Goal: Transaction & Acquisition: Purchase product/service

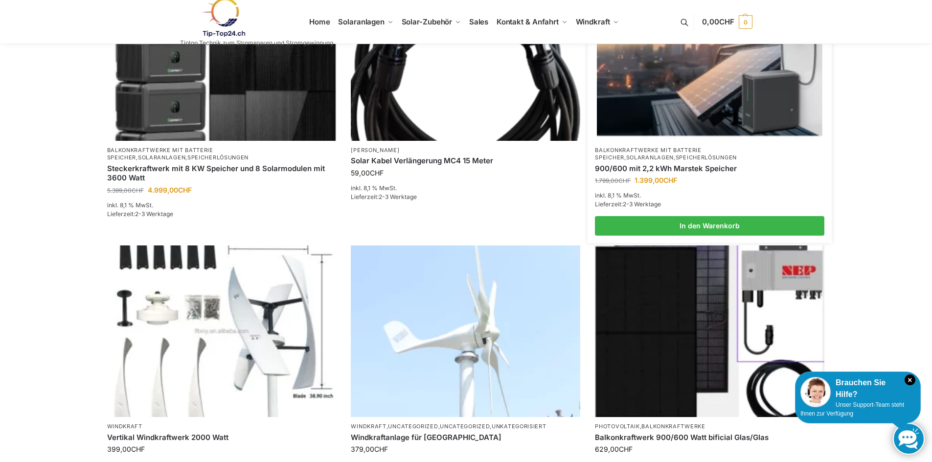
scroll to position [440, 0]
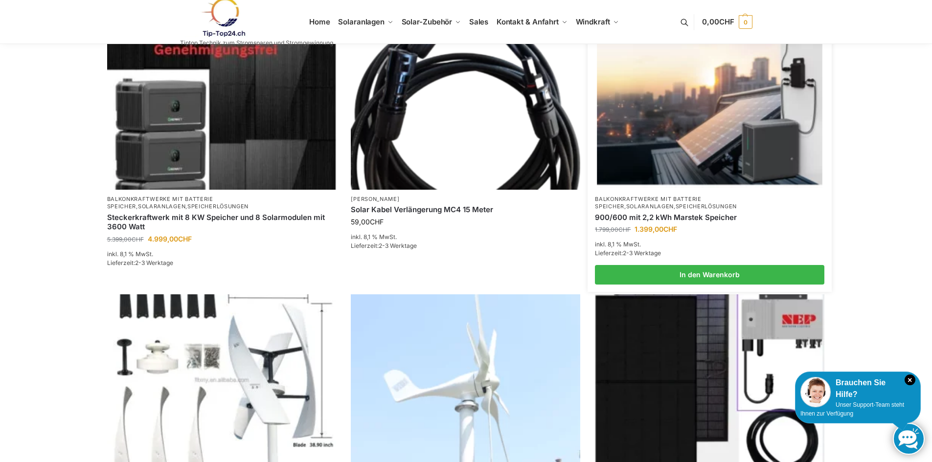
click at [665, 174] on img at bounding box center [709, 103] width 225 height 169
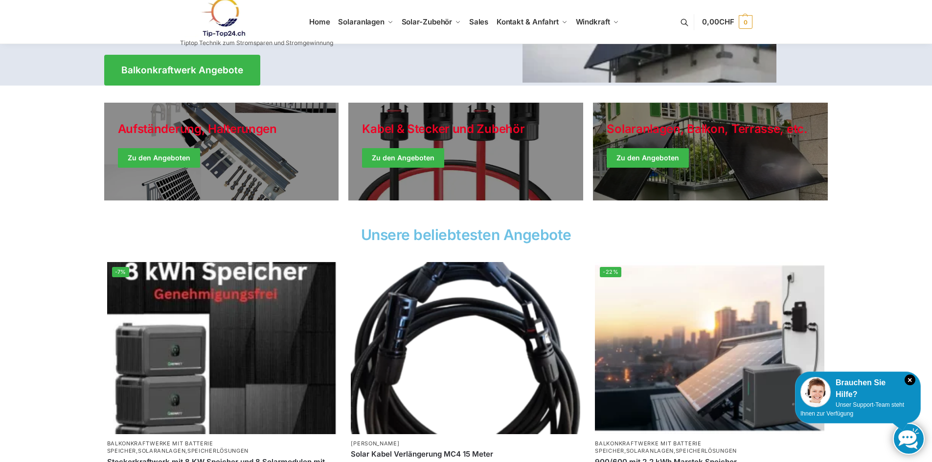
scroll to position [49, 0]
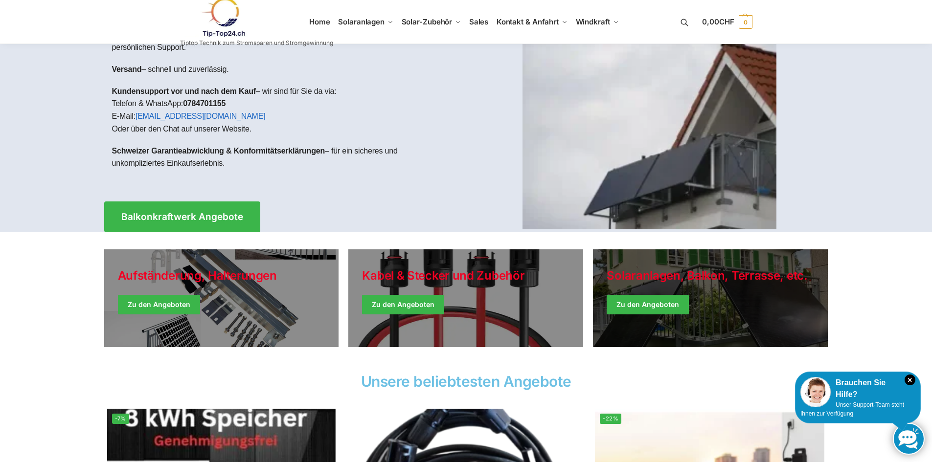
click at [641, 304] on link "Winter Jackets" at bounding box center [710, 298] width 235 height 98
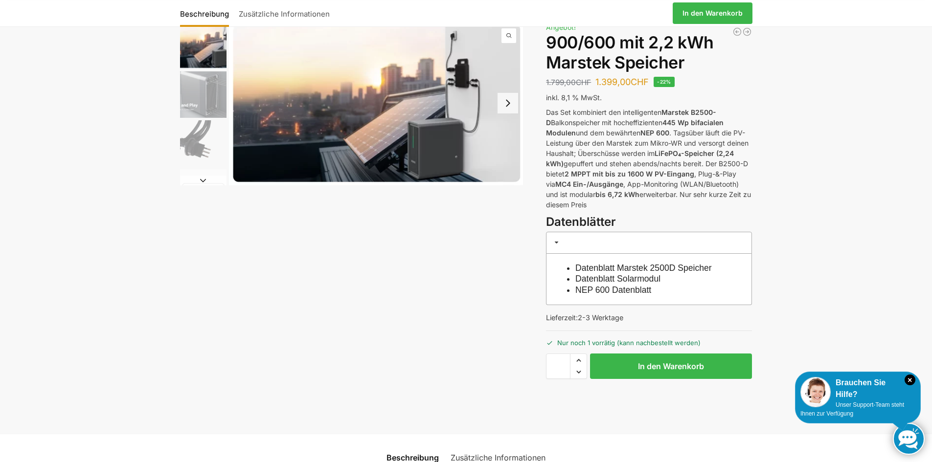
scroll to position [196, 0]
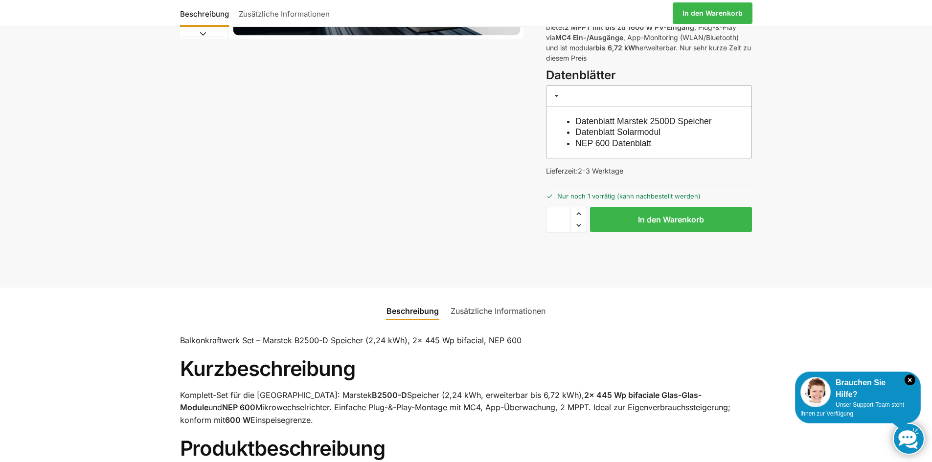
click at [270, 18] on link "Zusätzliche Informationen" at bounding box center [284, 12] width 101 height 23
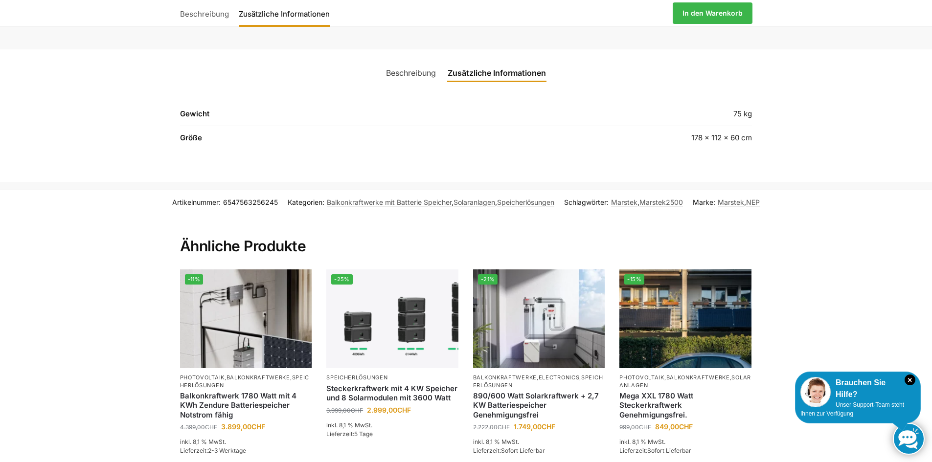
scroll to position [336, 0]
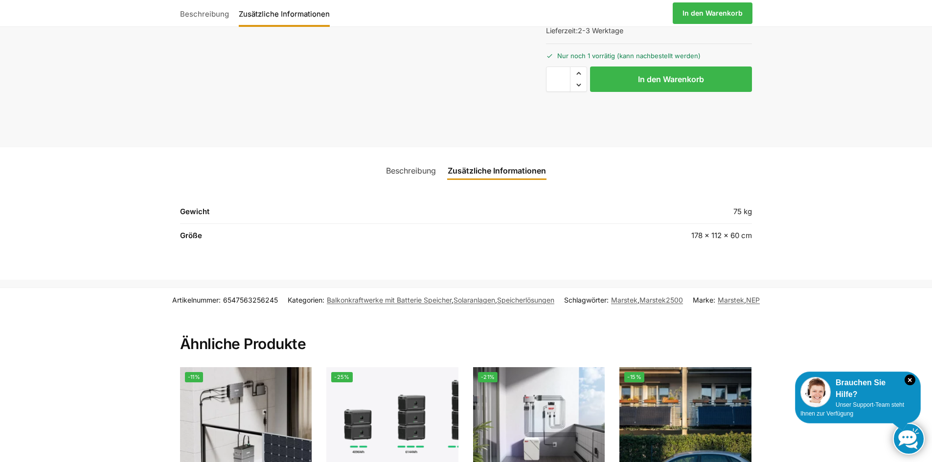
click at [693, 242] on td "178 × 112 × 60 cm" at bounding box center [622, 235] width 259 height 23
drag, startPoint x: 693, startPoint y: 242, endPoint x: 671, endPoint y: 239, distance: 22.2
click at [671, 239] on td "178 × 112 × 60 cm" at bounding box center [622, 235] width 259 height 23
click at [413, 168] on link "Beschreibung" at bounding box center [411, 170] width 62 height 23
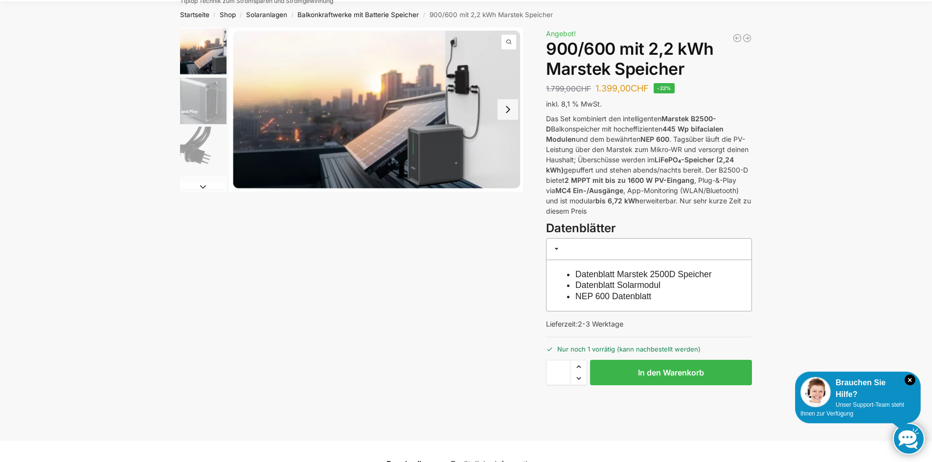
scroll to position [0, 0]
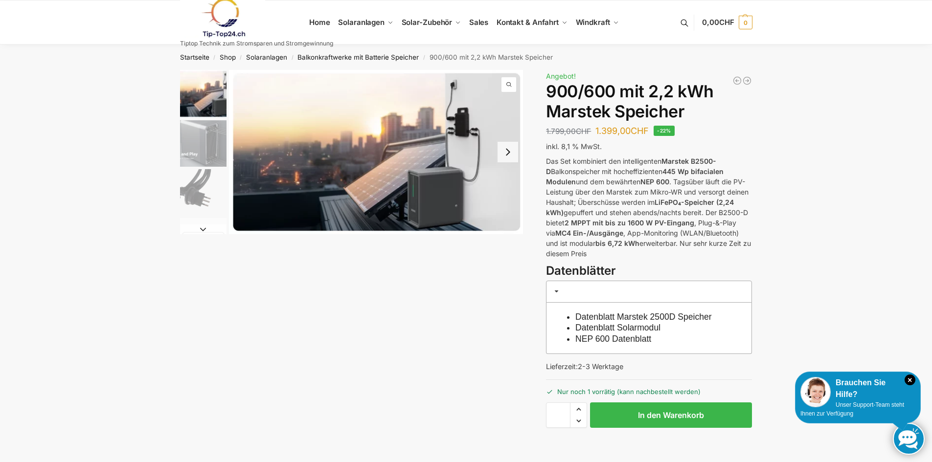
click at [202, 228] on button "Next slide" at bounding box center [203, 229] width 46 height 10
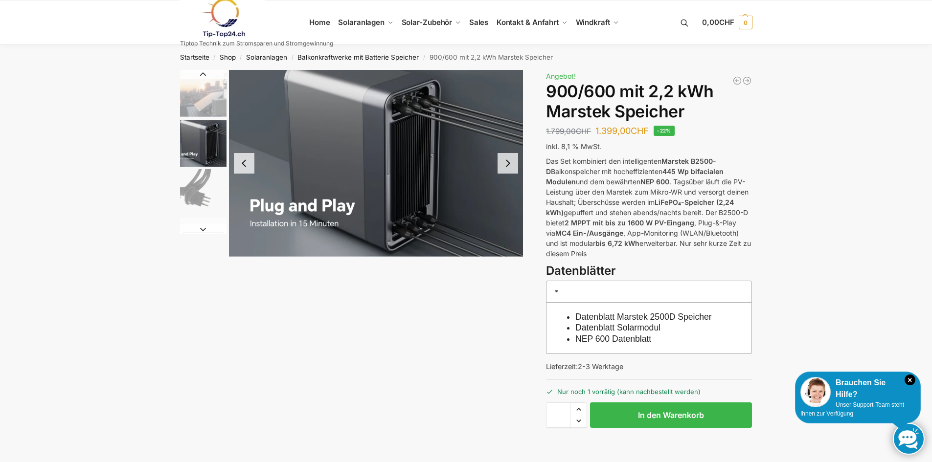
click at [419, 297] on div "Beschreibung Zusätzliche Informationen 1.799,00 CHF Ursprünglicher Preis war: 1…" at bounding box center [465, 276] width 613 height 413
click at [503, 324] on div "Beschreibung Zusätzliche Informationen 1.799,00 CHF Ursprünglicher Preis war: 1…" at bounding box center [465, 276] width 613 height 413
click at [509, 173] on button "Next slide" at bounding box center [507, 163] width 21 height 21
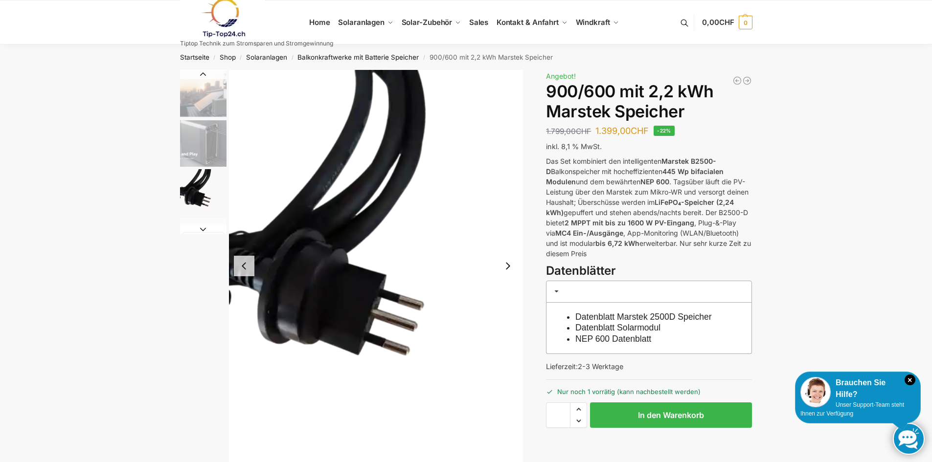
click at [509, 173] on img "3 / 8" at bounding box center [376, 266] width 294 height 392
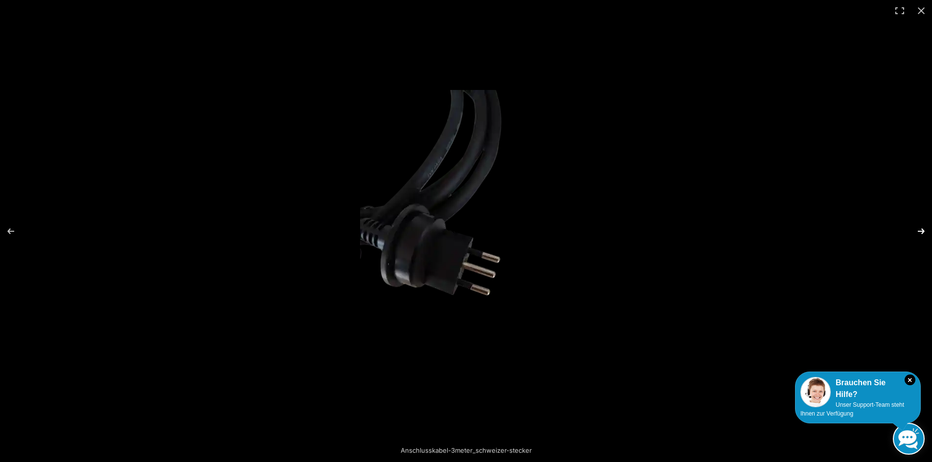
click at [917, 232] on button "Next (arrow right)" at bounding box center [914, 231] width 34 height 49
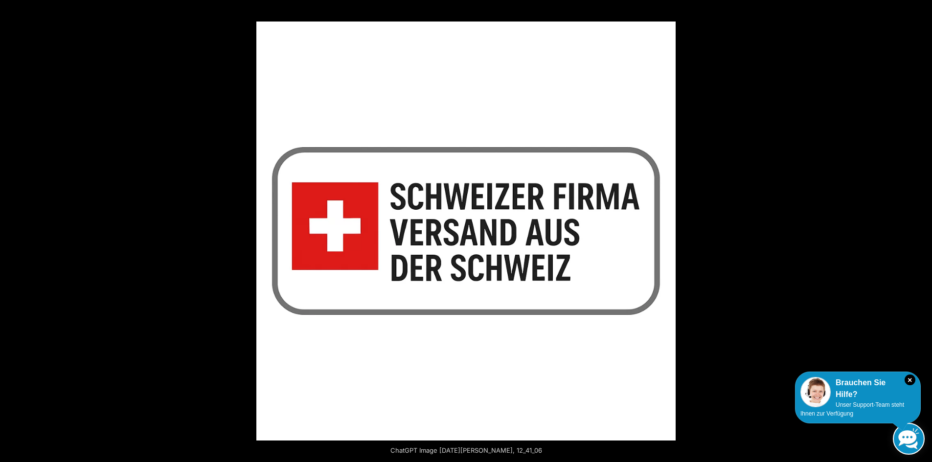
click at [917, 232] on button "Next (arrow right)" at bounding box center [914, 231] width 34 height 49
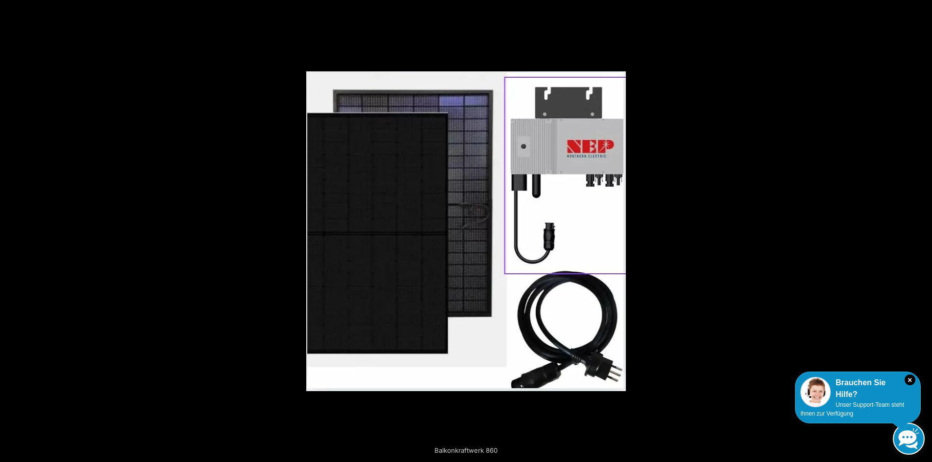
click at [917, 232] on button "Next (arrow right)" at bounding box center [914, 231] width 34 height 49
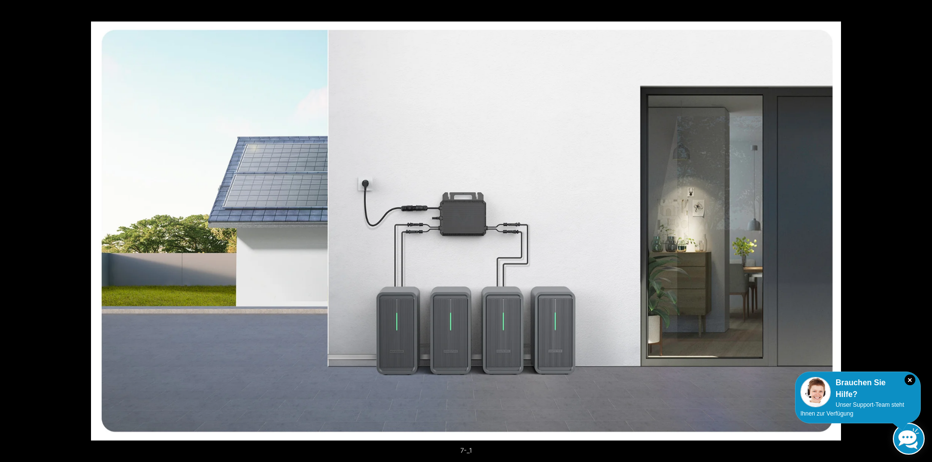
click at [917, 232] on button "Next (arrow right)" at bounding box center [914, 231] width 34 height 49
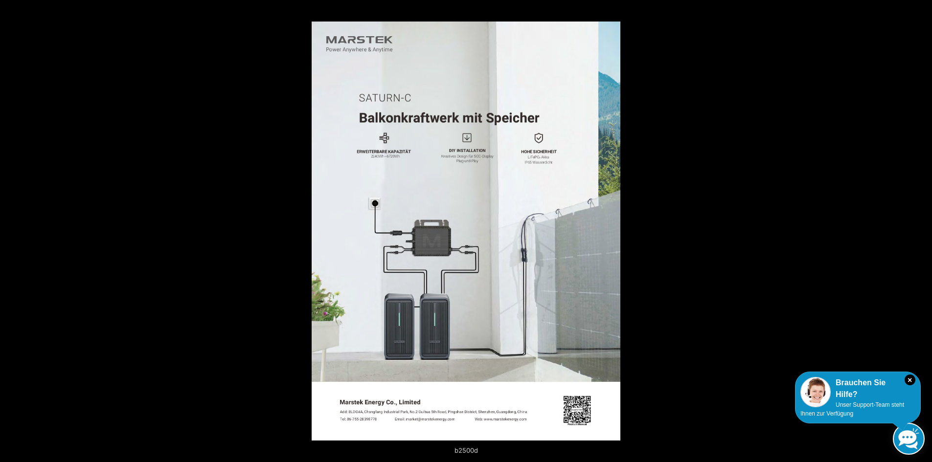
click at [917, 232] on button "Next (arrow right)" at bounding box center [914, 231] width 34 height 49
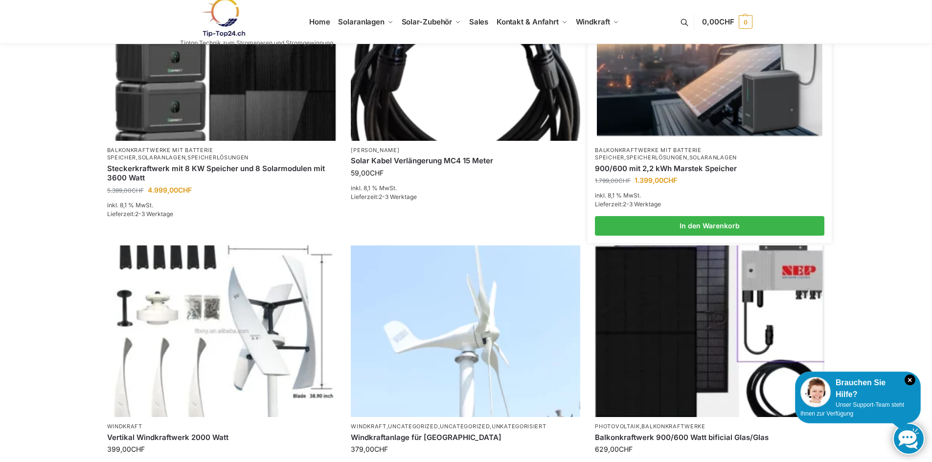
scroll to position [440, 0]
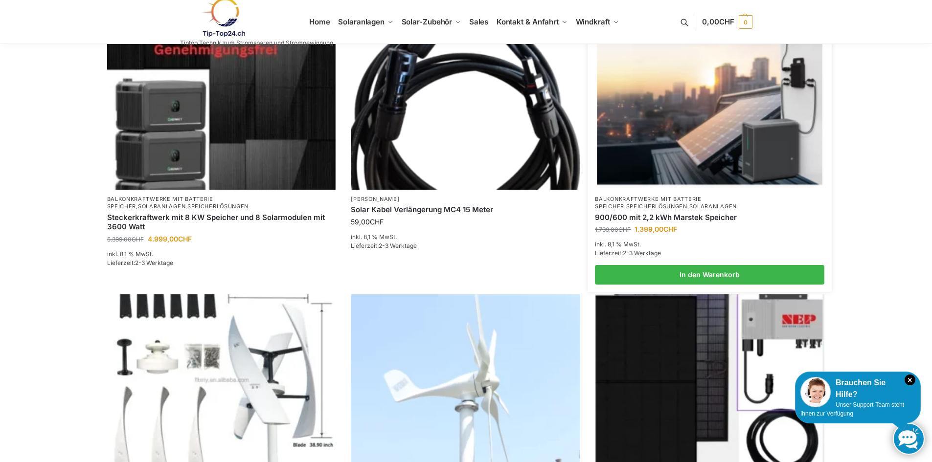
click at [689, 217] on link "900/600 mit 2,2 kWh Marstek Speicher" at bounding box center [709, 218] width 229 height 10
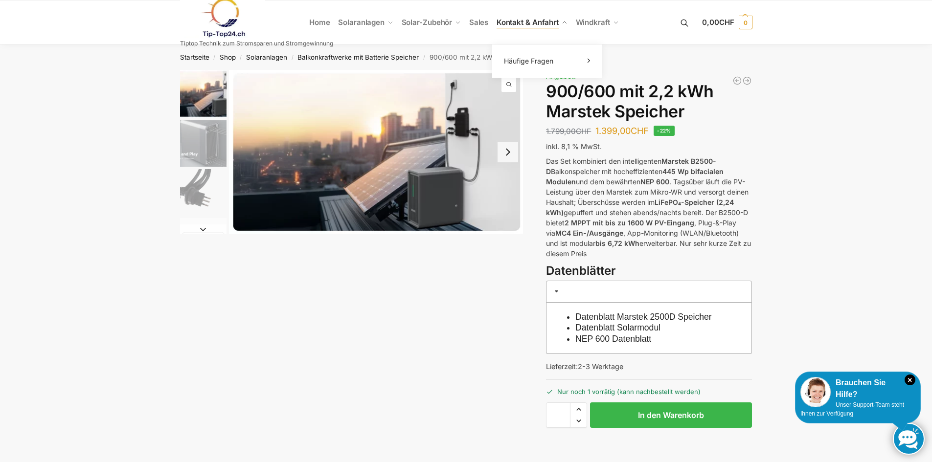
click at [515, 26] on span "Kontakt & Anfahrt" at bounding box center [527, 22] width 62 height 9
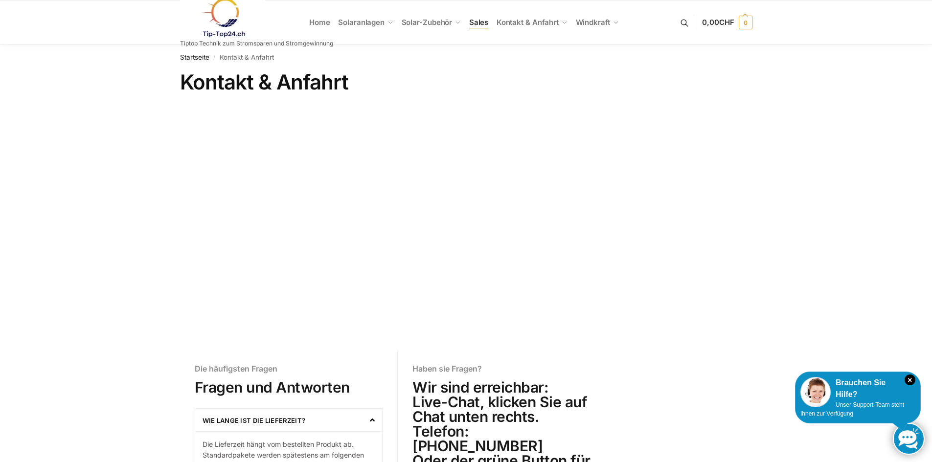
click at [480, 23] on span "Sales" at bounding box center [479, 22] width 20 height 9
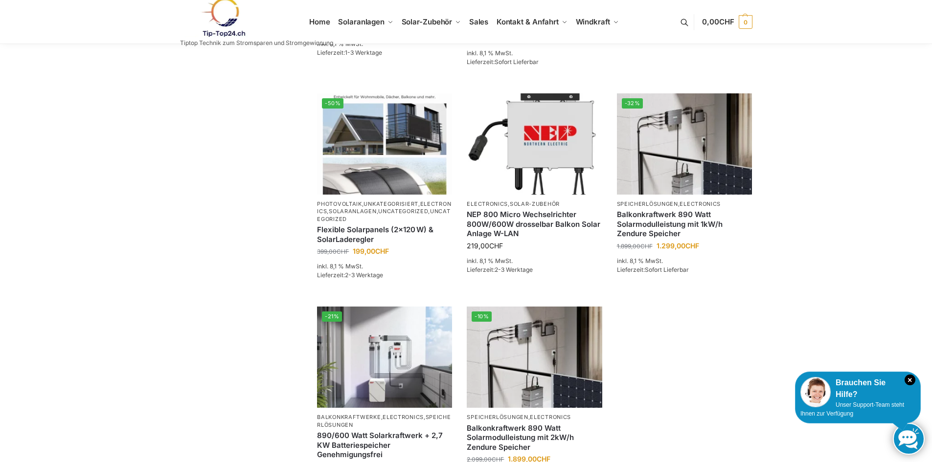
scroll to position [587, 0]
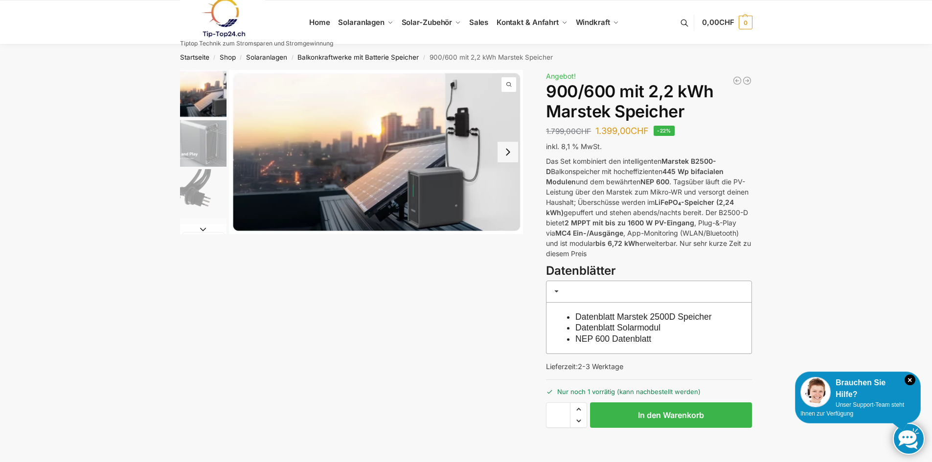
scroll to position [49, 0]
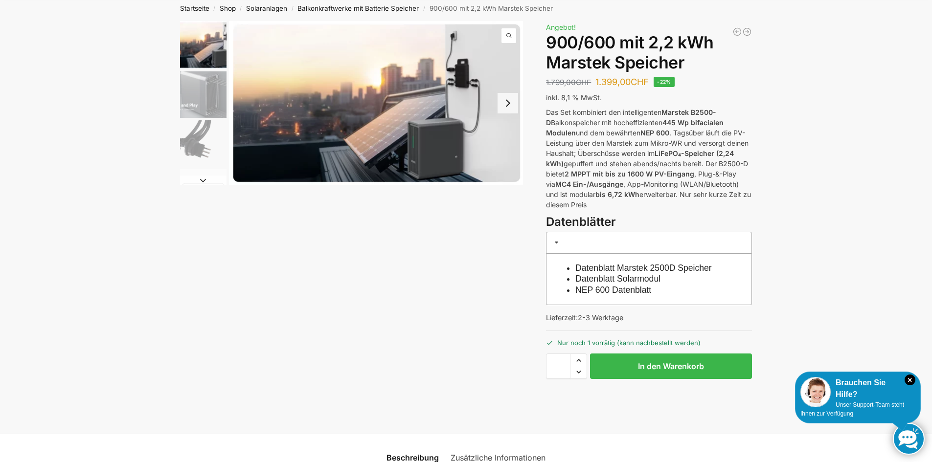
click at [605, 279] on link "Datenblatt Solarmodul" at bounding box center [617, 279] width 85 height 10
